Goal: Information Seeking & Learning: Learn about a topic

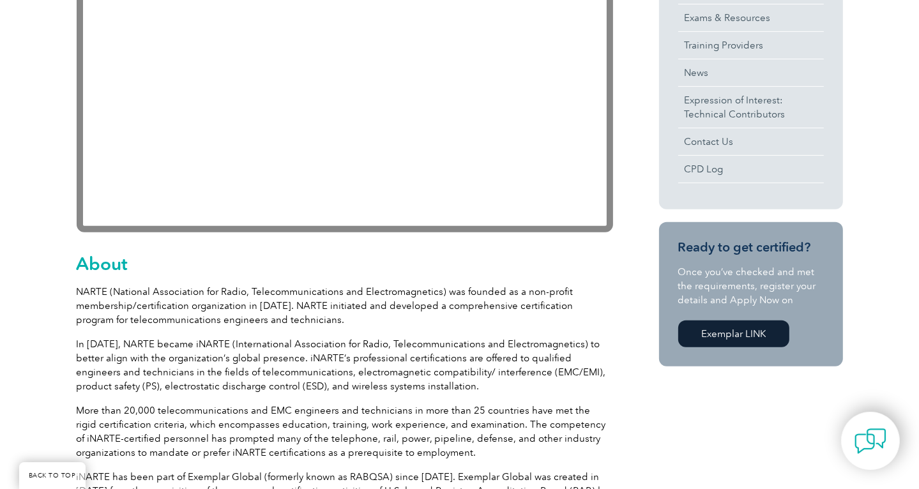
scroll to position [192, 0]
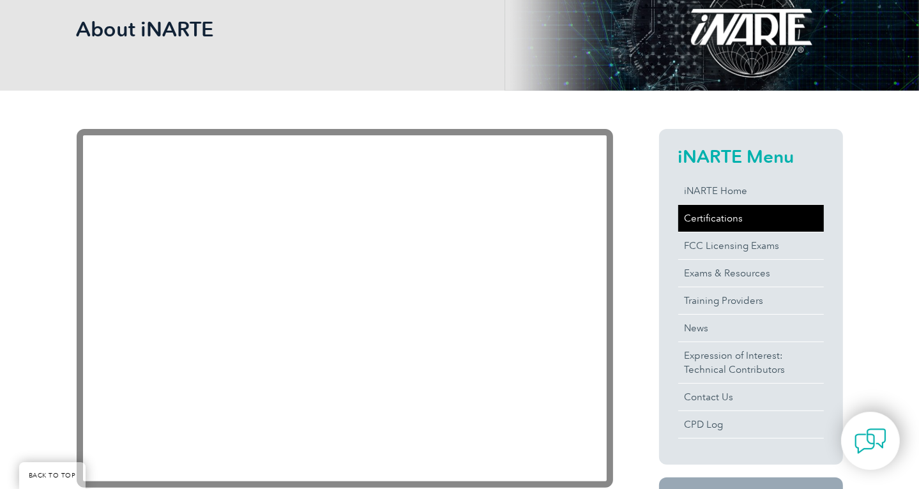
click at [694, 215] on link "Certifications" at bounding box center [751, 218] width 146 height 27
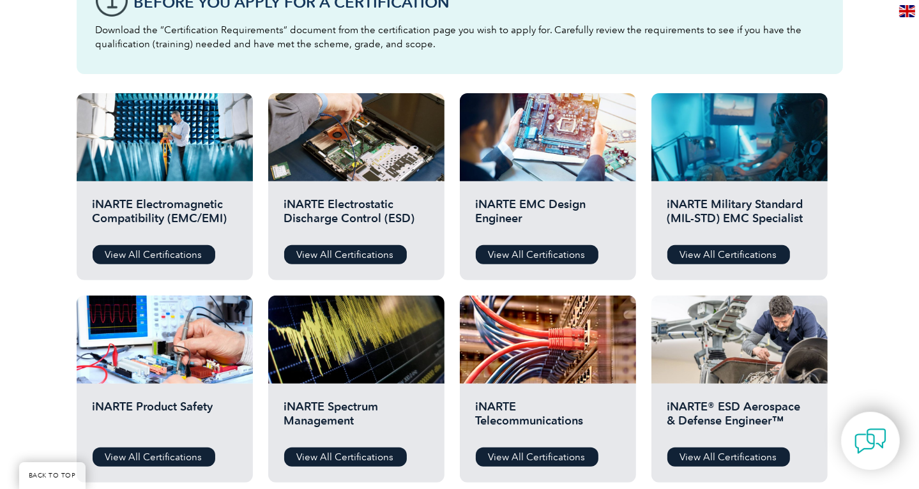
scroll to position [390, 0]
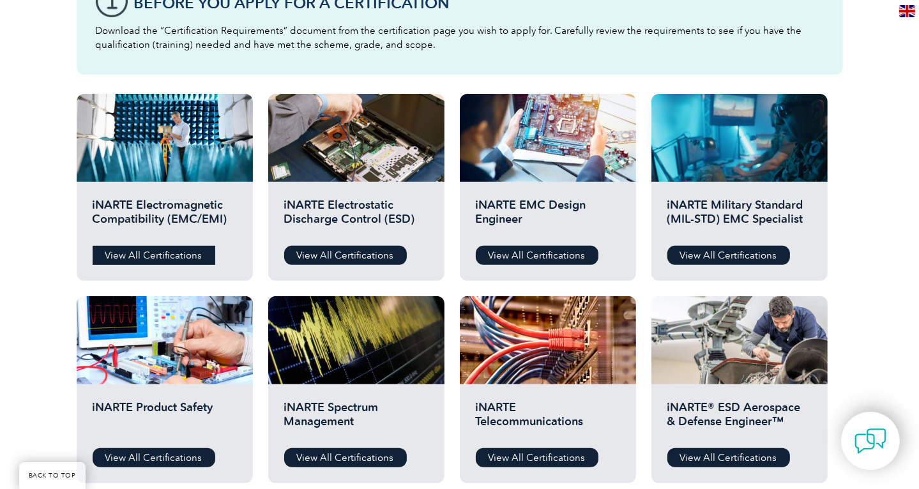
click at [173, 254] on link "View All Certifications" at bounding box center [154, 255] width 123 height 19
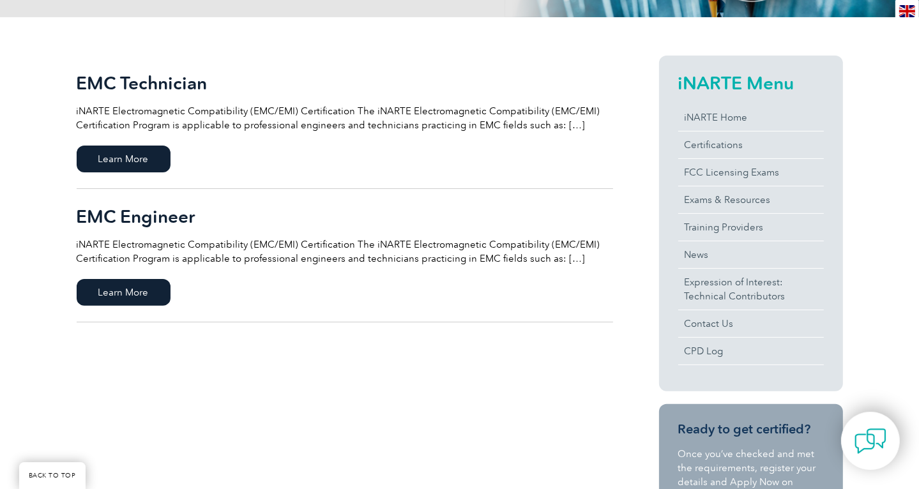
scroll to position [187, 0]
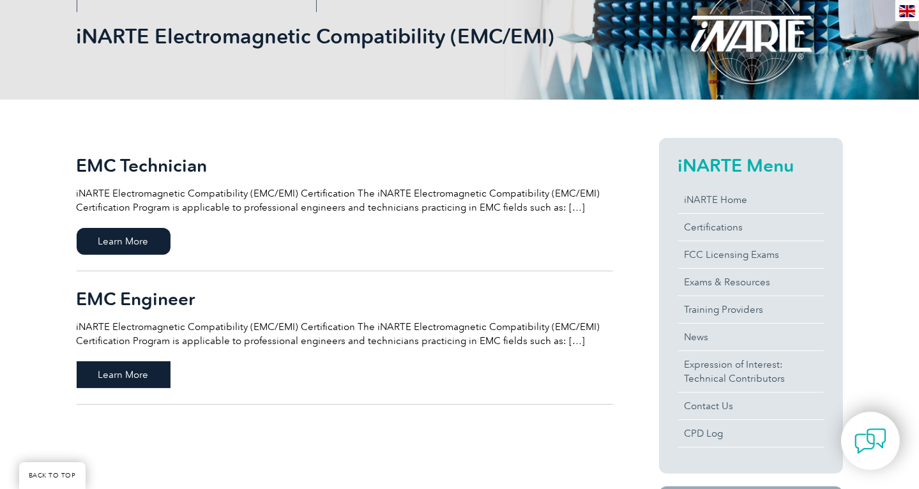
click at [135, 383] on span "Learn More" at bounding box center [124, 374] width 94 height 27
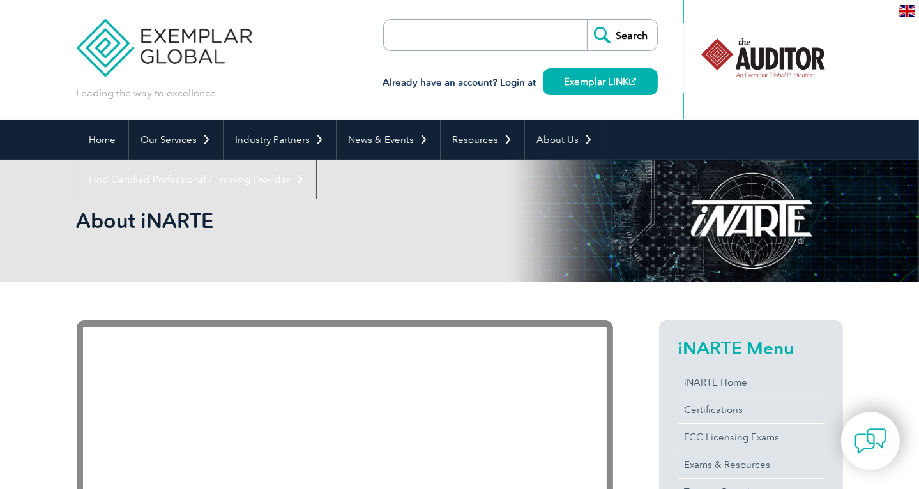
click at [397, 34] on input "search" at bounding box center [457, 35] width 134 height 31
type input "Digital badge"
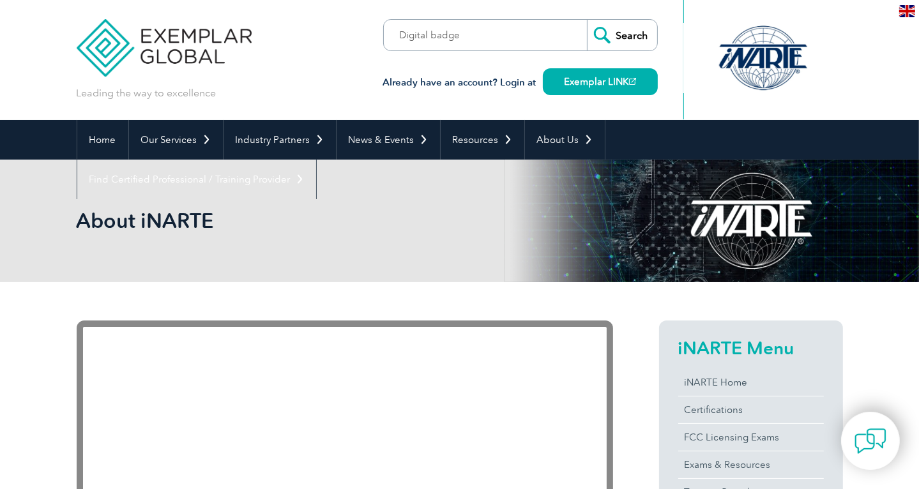
click at [608, 29] on input "Search" at bounding box center [622, 35] width 70 height 31
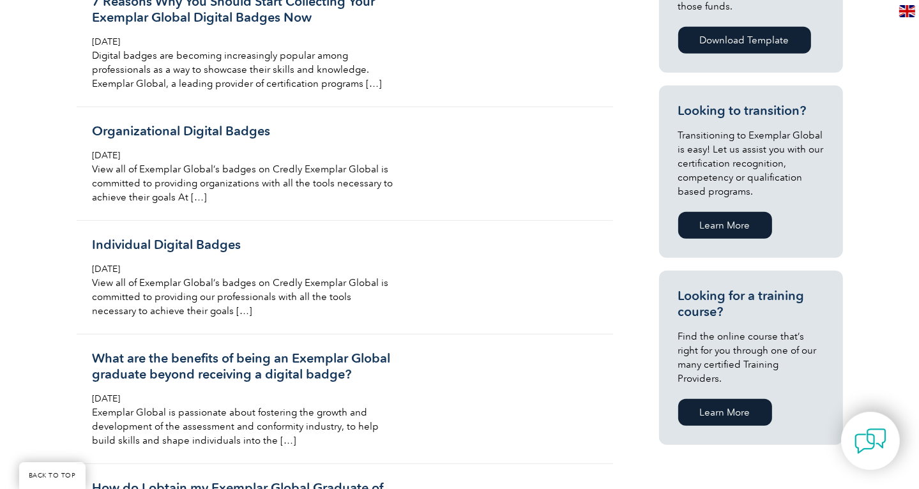
scroll to position [255, 0]
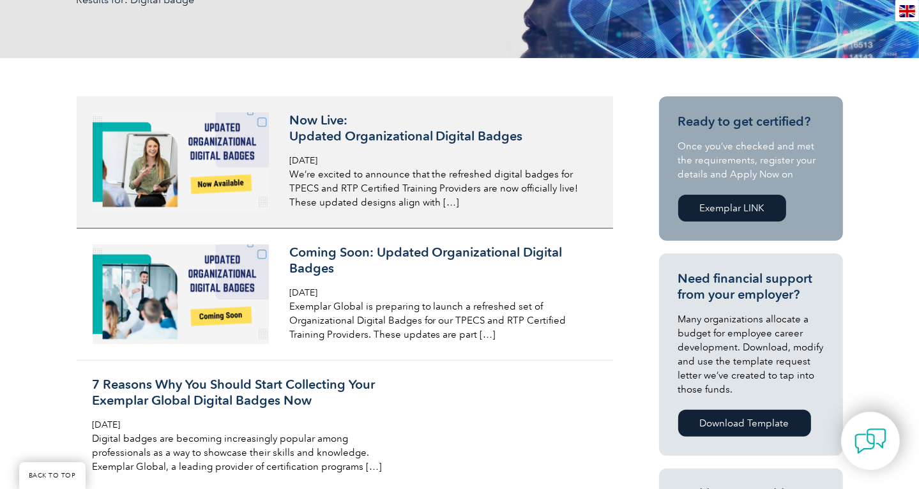
click at [347, 141] on h3 "Now Live: Updated Organizational Digital Badges" at bounding box center [440, 128] width 303 height 32
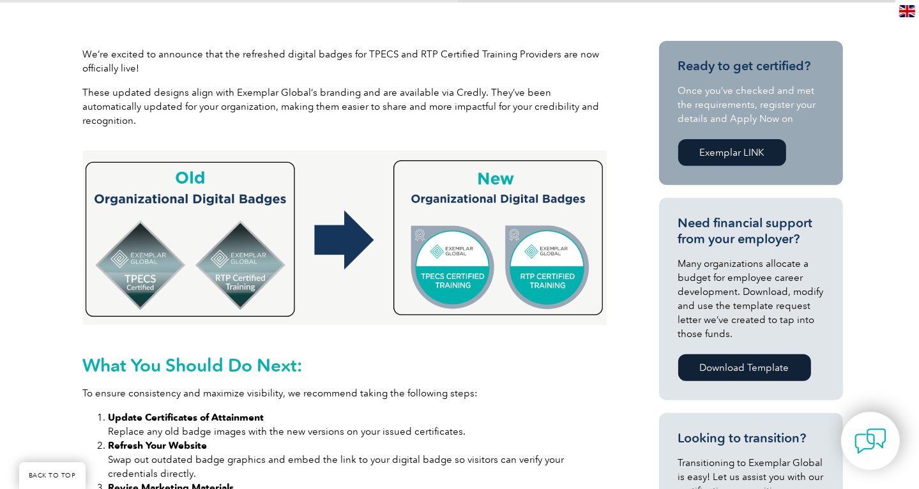
scroll to position [319, 0]
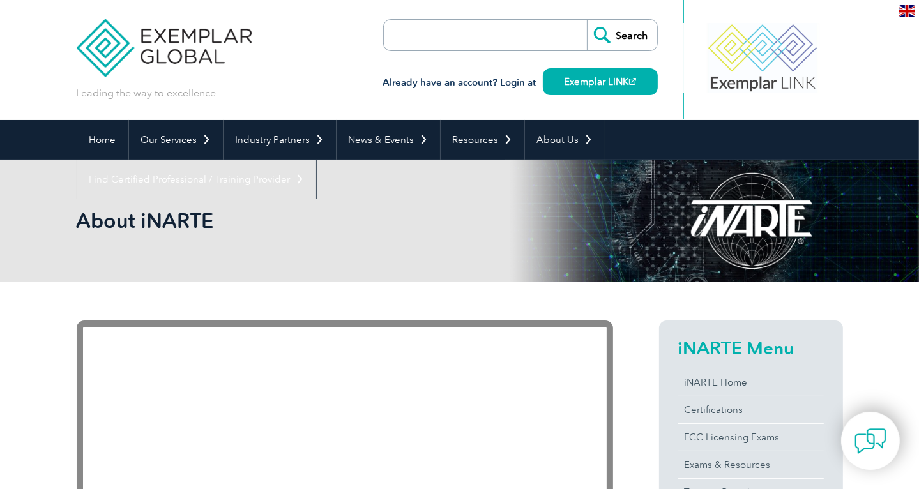
click at [409, 42] on input "search" at bounding box center [457, 35] width 134 height 31
type input "Digital badge"
click at [611, 31] on input "Search" at bounding box center [622, 35] width 70 height 31
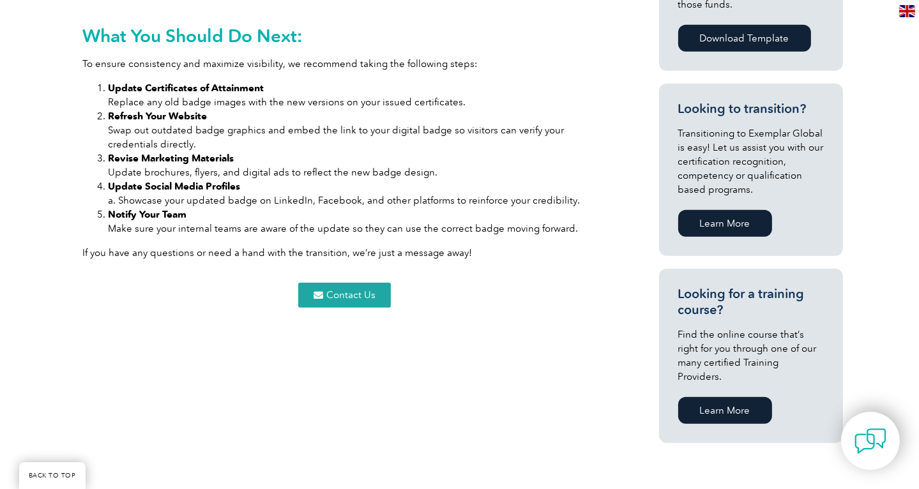
scroll to position [766, 0]
